Goal: Information Seeking & Learning: Learn about a topic

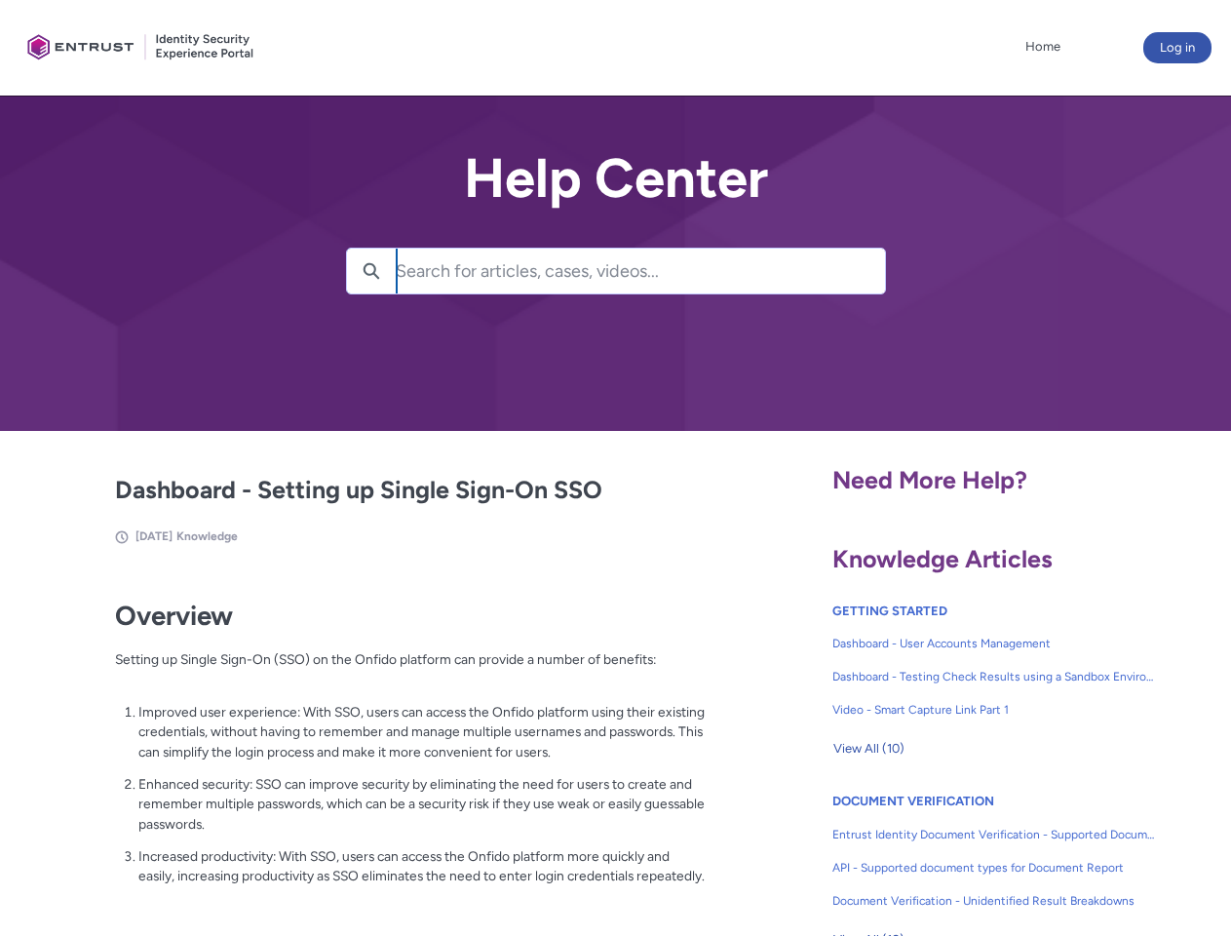
click at [371, 271] on lightning-primitive-icon "button" at bounding box center [372, 269] width 18 height 15
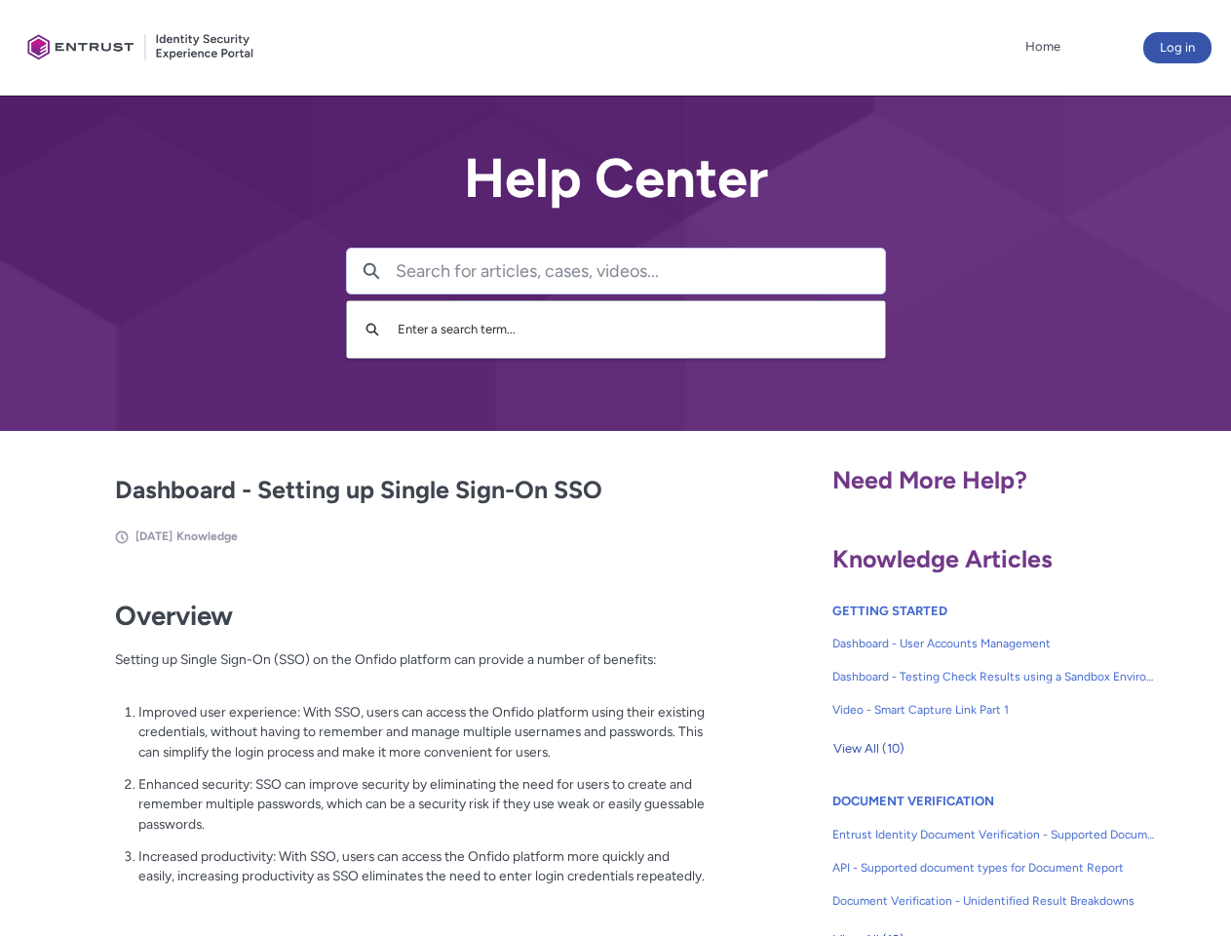
click at [373, 746] on p "Improved user experience: With SSO, users can access the Onfido platform using …" at bounding box center [421, 732] width 567 height 60
click at [869, 749] on span "View All (10)" at bounding box center [869, 748] width 71 height 29
click at [942, 853] on link "API - Supported document types for Document Report" at bounding box center [995, 867] width 324 height 33
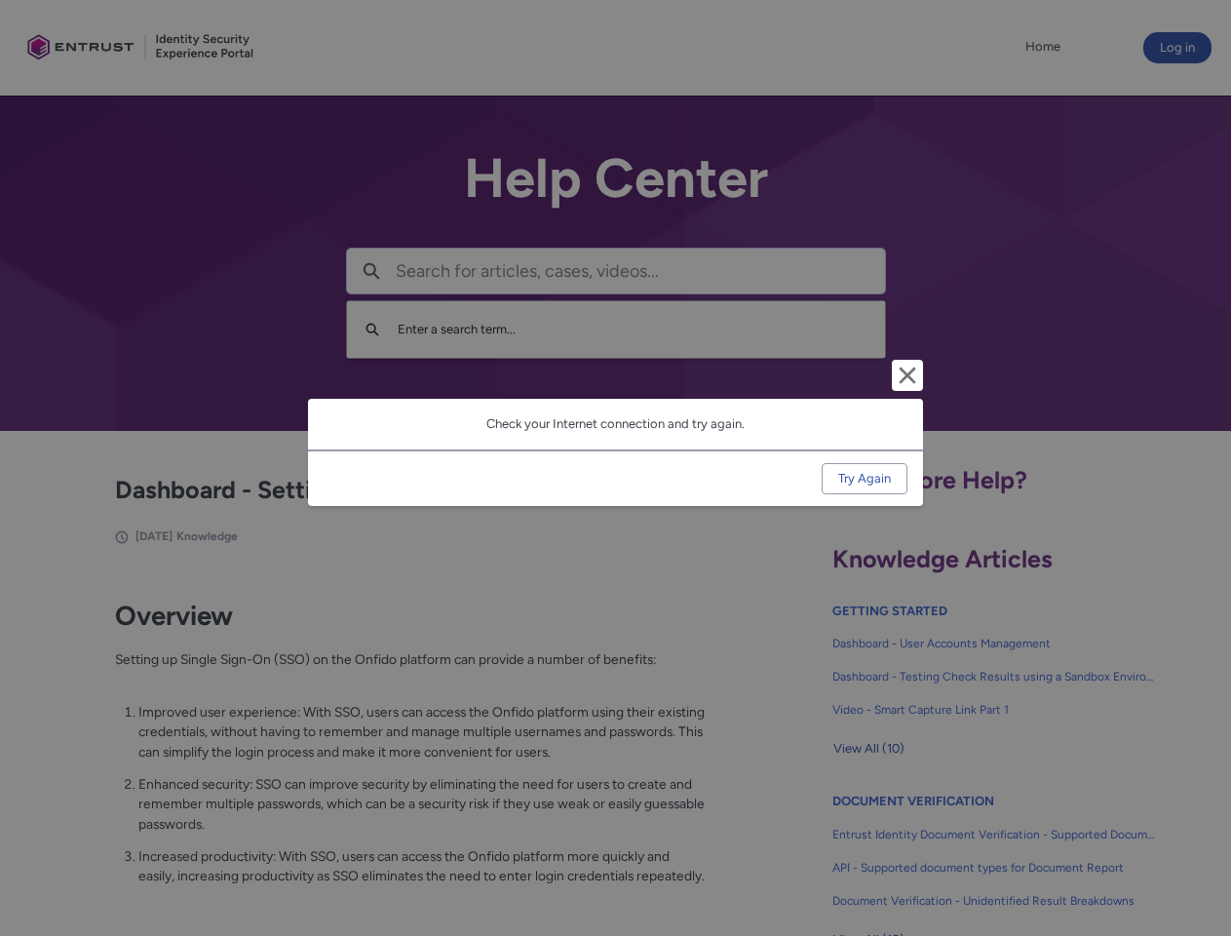
click at [1200, 853] on div "Cancel and close Check your Internet connection and try again. Try Again" at bounding box center [615, 468] width 1231 height 936
